Goal: Transaction & Acquisition: Purchase product/service

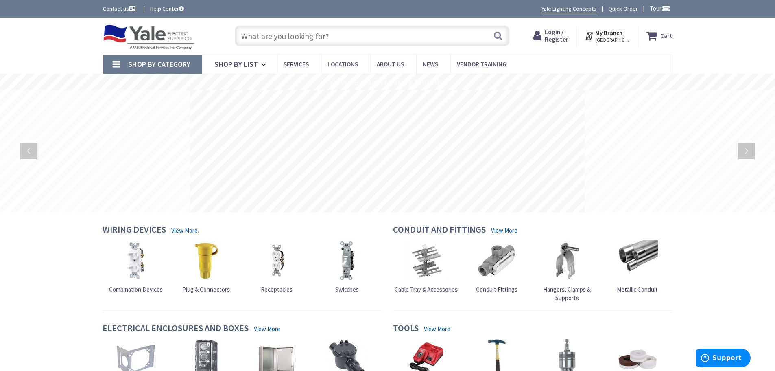
click at [559, 31] on span "Login / Register" at bounding box center [557, 35] width 24 height 15
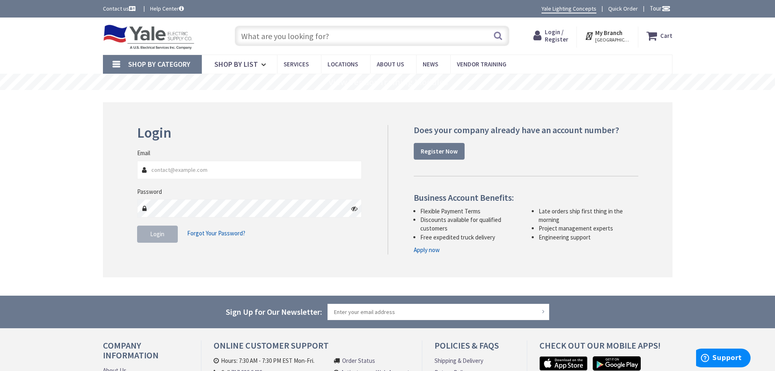
type input "Delmar.weaver@pbzinc.com"
click at [167, 232] on button "Login" at bounding box center [157, 233] width 41 height 17
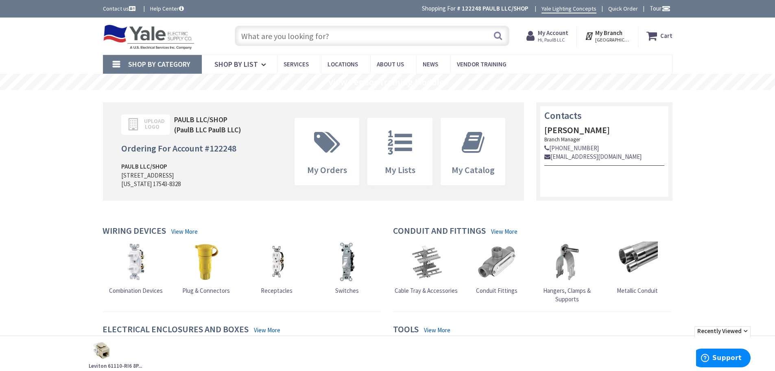
click at [354, 33] on input "text" at bounding box center [372, 36] width 275 height 20
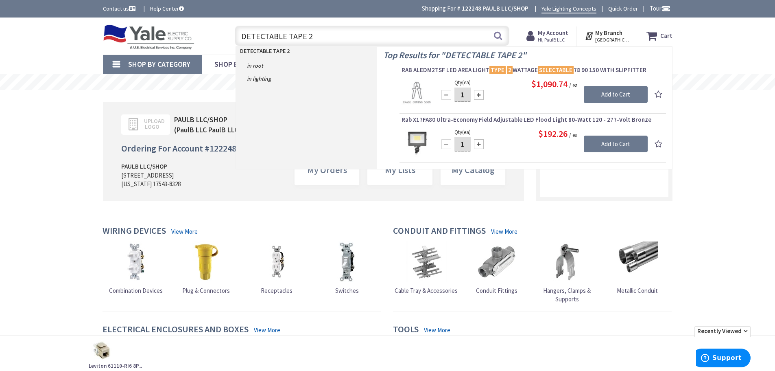
type input "DETECTABLE TAPE"
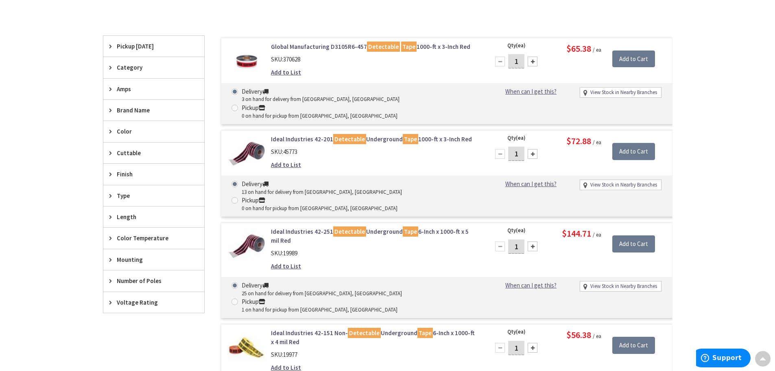
scroll to position [82, 0]
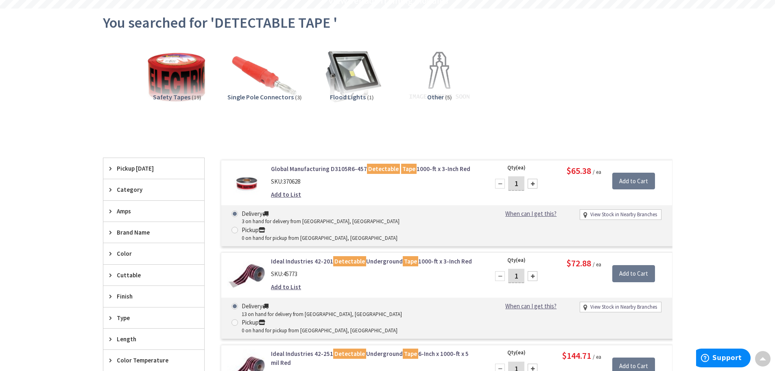
click at [290, 170] on link "Global Manufacturing D3105R6-457 Detectable Tape 1000-ft x 3-Inch Red" at bounding box center [374, 168] width 207 height 9
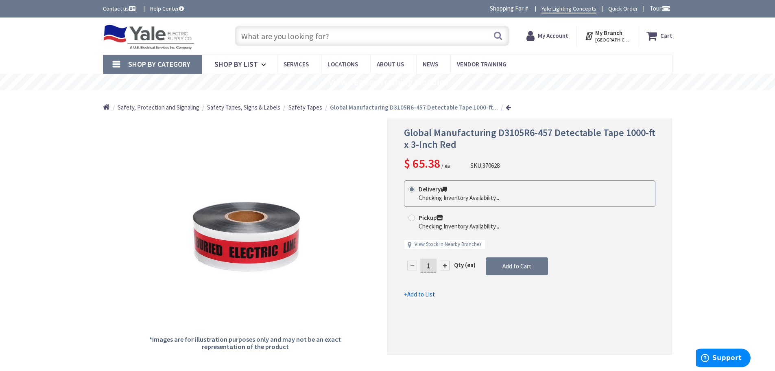
click at [304, 107] on span "Safety Tapes" at bounding box center [305, 107] width 34 height 8
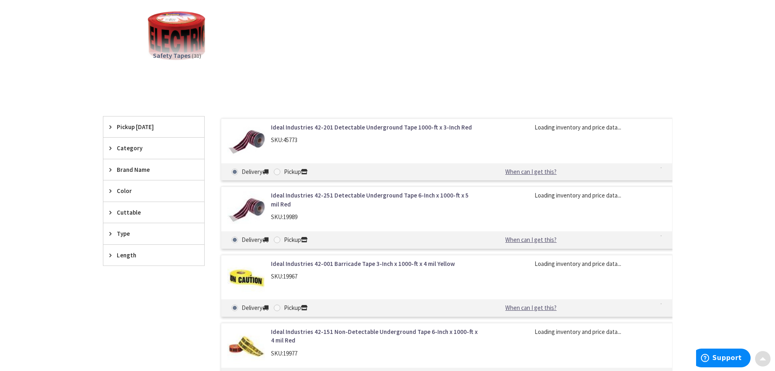
scroll to position [163, 0]
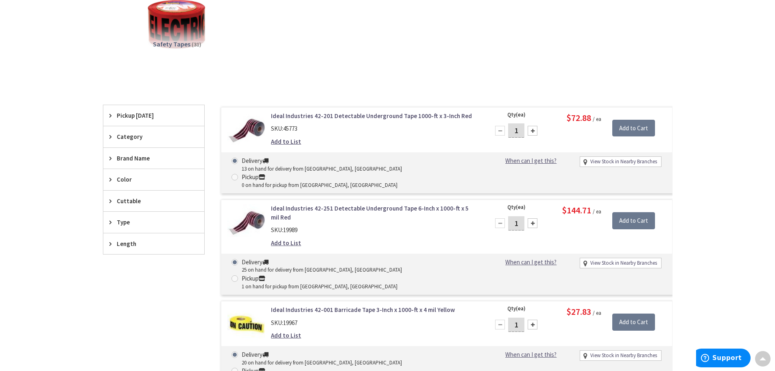
click at [120, 222] on span "Type" at bounding box center [150, 222] width 66 height 9
click at [122, 321] on button "Show more" at bounding box center [153, 321] width 101 height 14
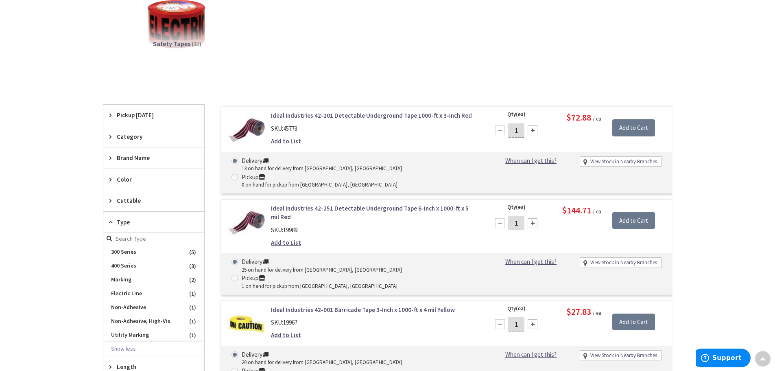
click at [112, 158] on icon at bounding box center [112, 158] width 6 height 6
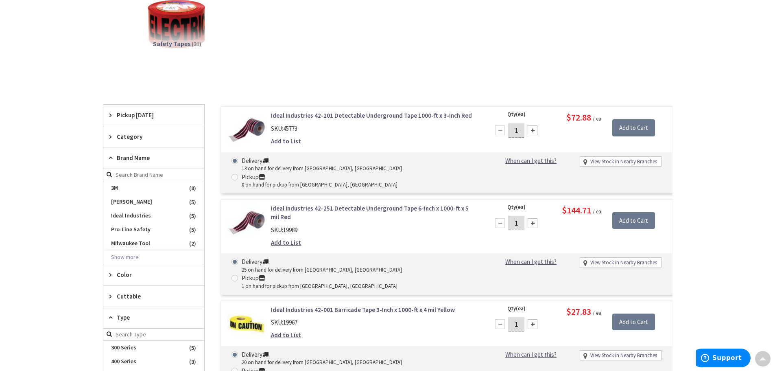
click at [113, 139] on icon at bounding box center [112, 136] width 6 height 6
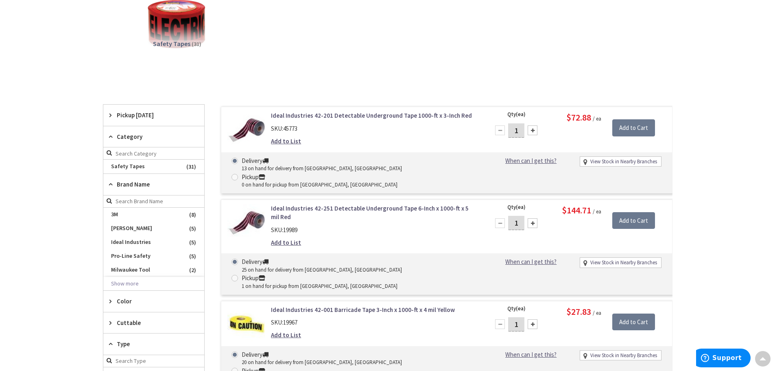
click at [112, 114] on icon at bounding box center [112, 115] width 6 height 6
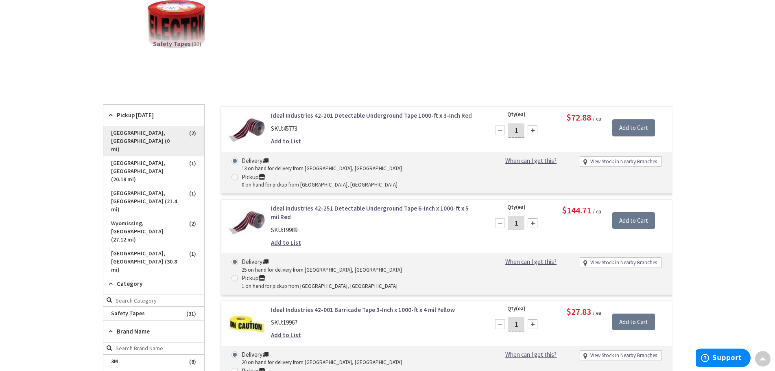
click at [124, 133] on span "Lancaster, PA (0 mi)" at bounding box center [153, 141] width 101 height 30
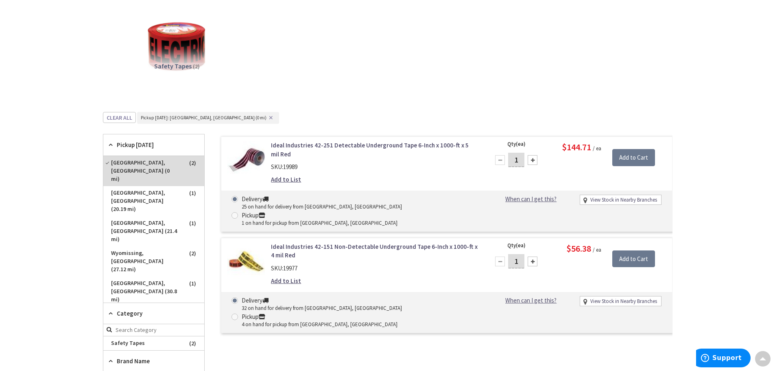
scroll to position [123, 0]
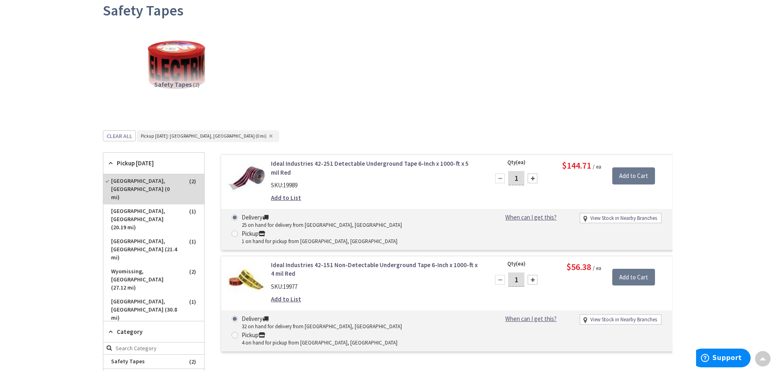
click at [375, 260] on link "Ideal Industries 42-151 Non-Detectable Underground Tape 6-Inch x 1000-ft x 4 mi…" at bounding box center [374, 268] width 207 height 17
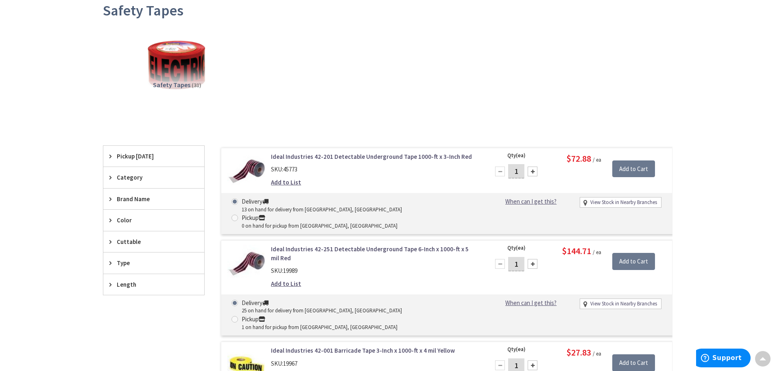
click at [117, 159] on span "Pickup Today" at bounding box center [150, 156] width 66 height 9
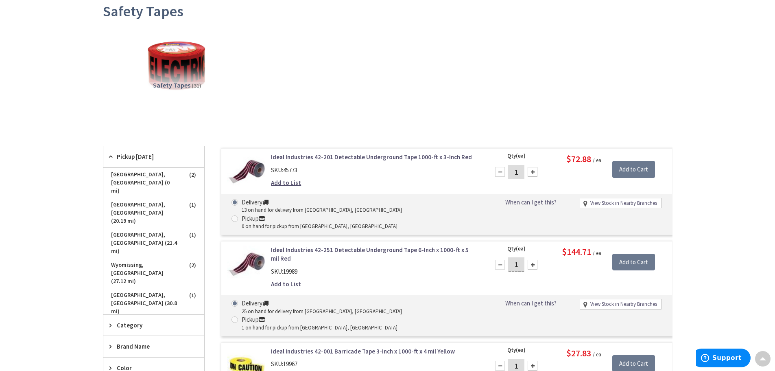
scroll to position [123, 0]
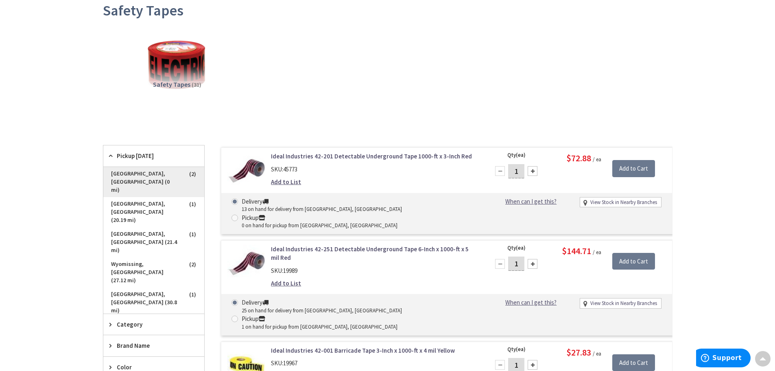
click at [117, 174] on span "Lancaster, PA (0 mi)" at bounding box center [153, 182] width 101 height 30
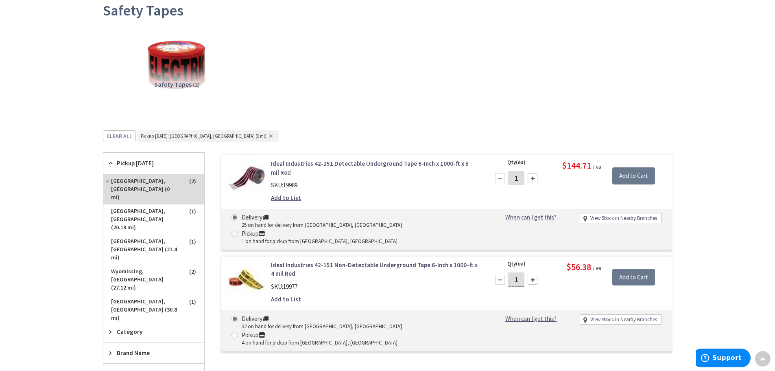
click at [397, 162] on link "Ideal Industries 42-251 Detectable Underground Tape 6-Inch x 1000-ft x 5 mil Red" at bounding box center [374, 167] width 207 height 17
